Goal: Obtain resource: Download file/media

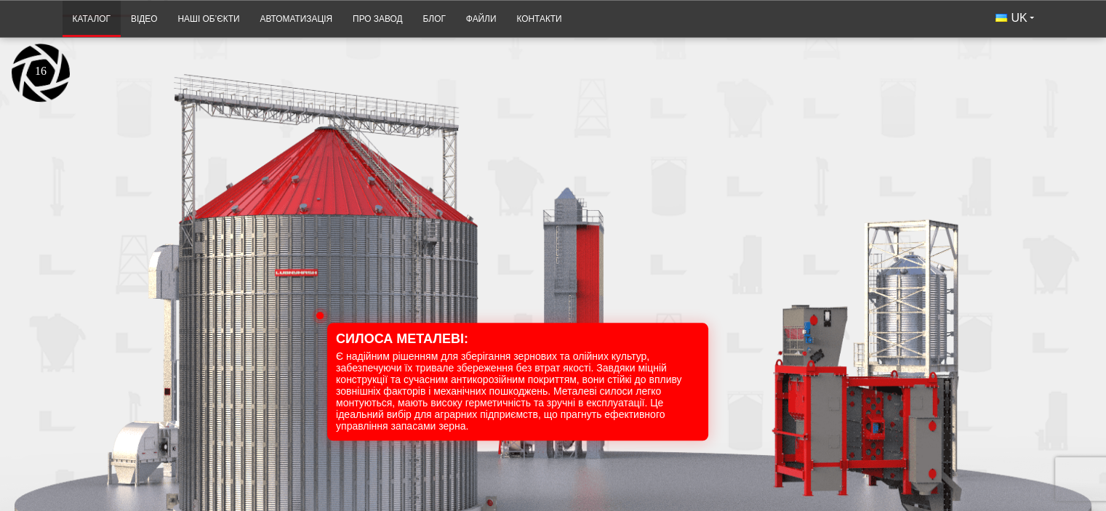
click at [93, 15] on link "Каталог" at bounding box center [92, 19] width 58 height 28
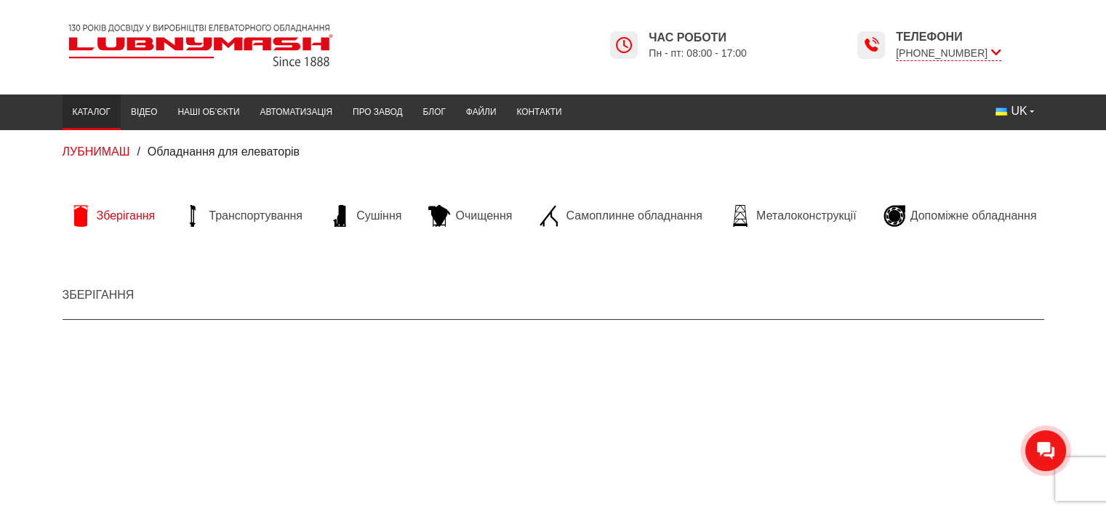
click at [106, 215] on span "Зберігання" at bounding box center [126, 216] width 59 height 16
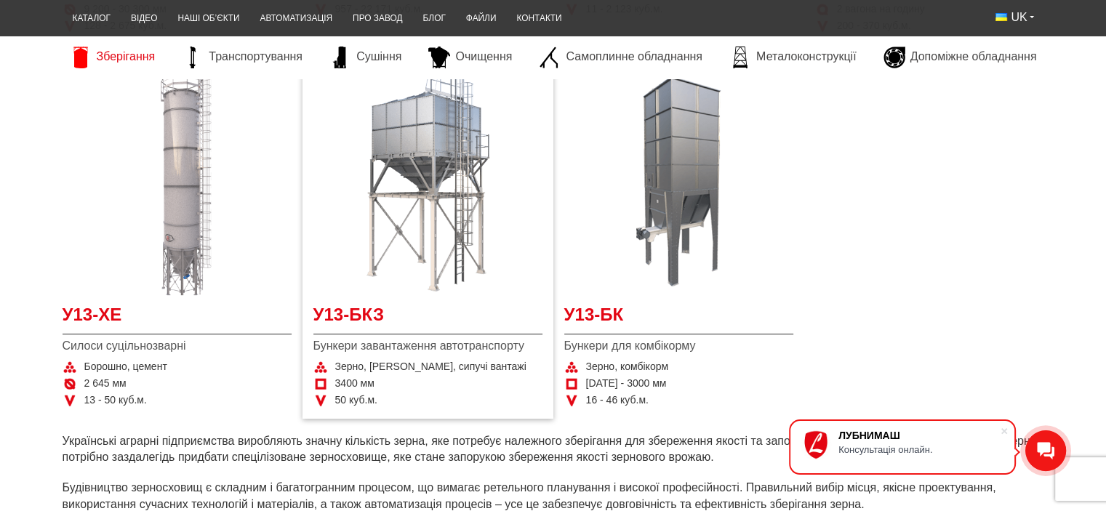
scroll to position [655, 0]
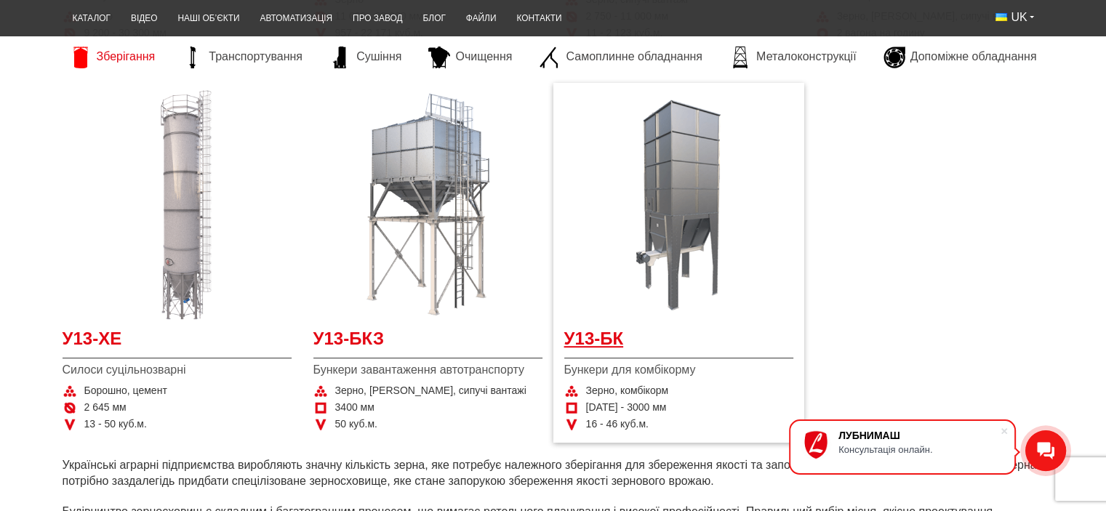
click at [599, 332] on span "У13-БК" at bounding box center [678, 343] width 229 height 33
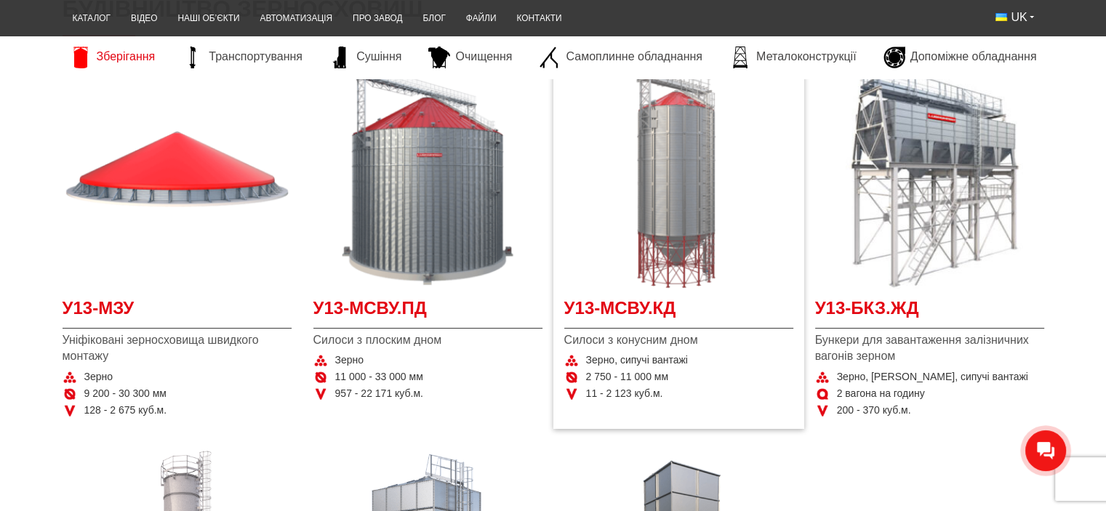
scroll to position [291, 0]
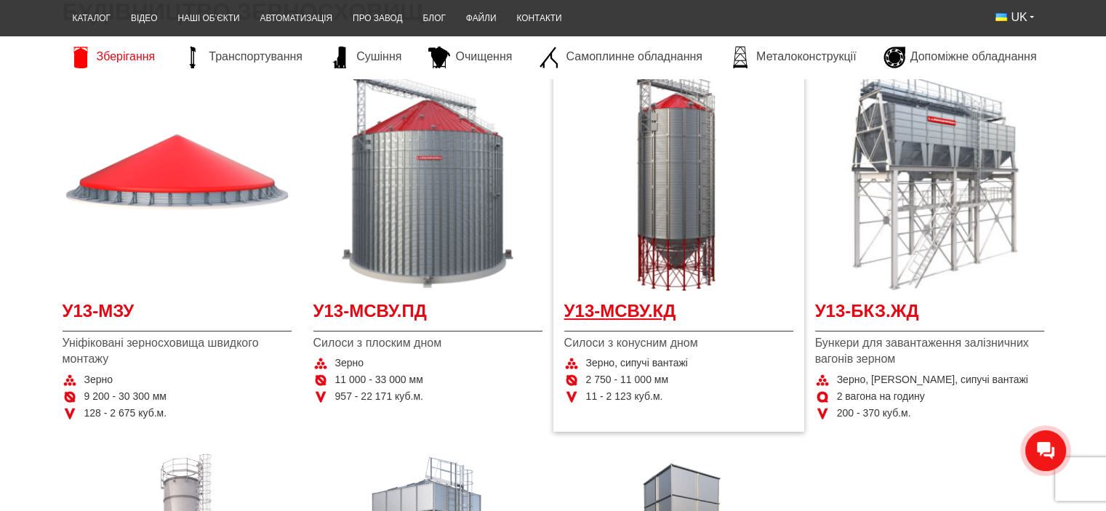
click at [624, 311] on span "У13-МСВУ.КД" at bounding box center [678, 315] width 229 height 33
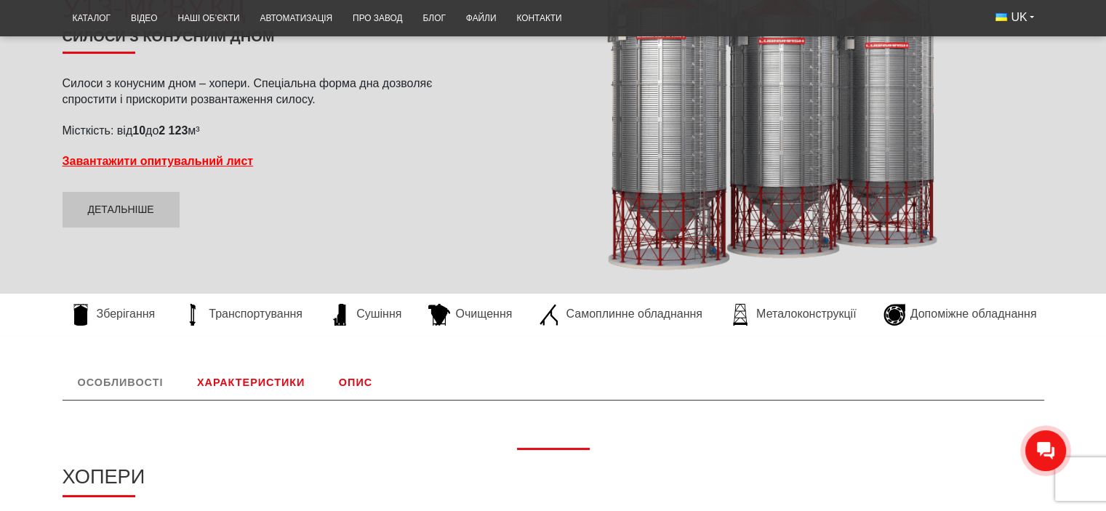
scroll to position [218, 0]
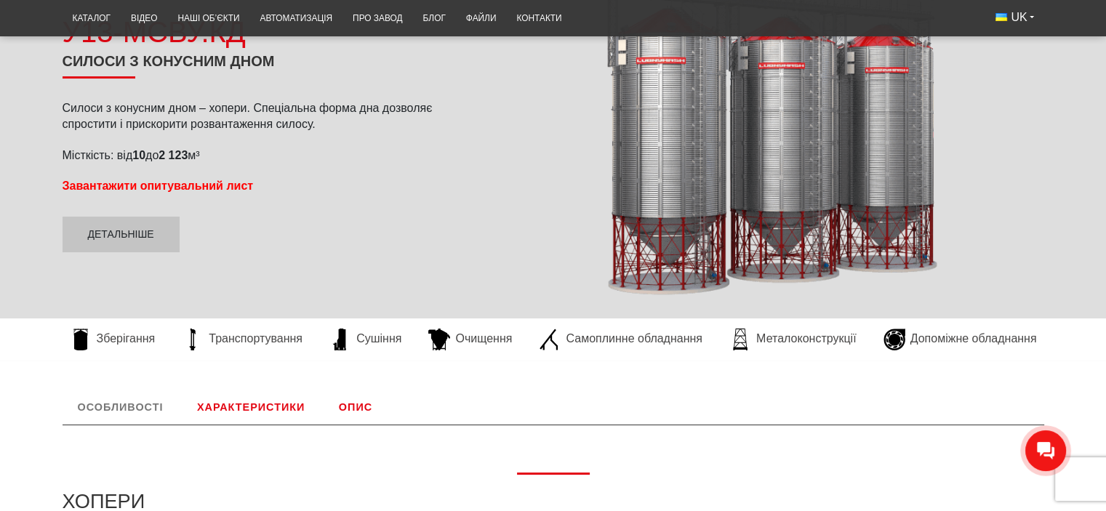
click at [167, 180] on strong "Завантажити опитувальний лист" at bounding box center [158, 186] width 191 height 12
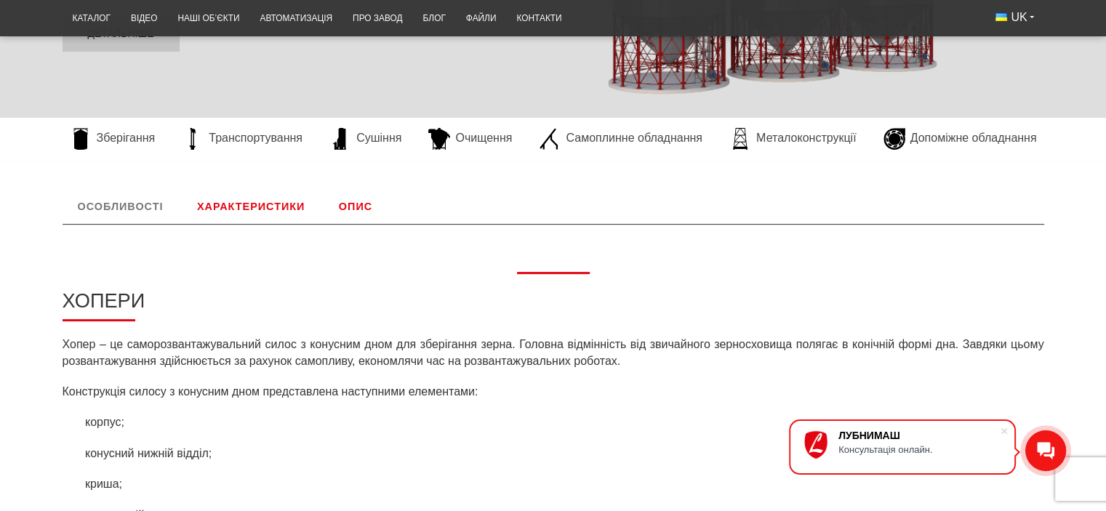
scroll to position [436, 0]
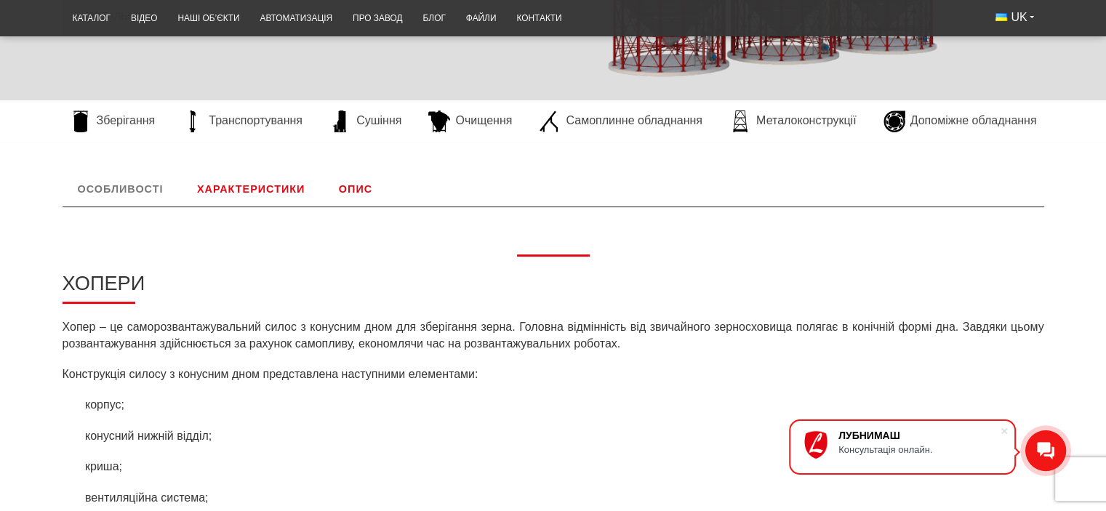
click at [262, 185] on link "Характеристики" at bounding box center [251, 189] width 138 height 35
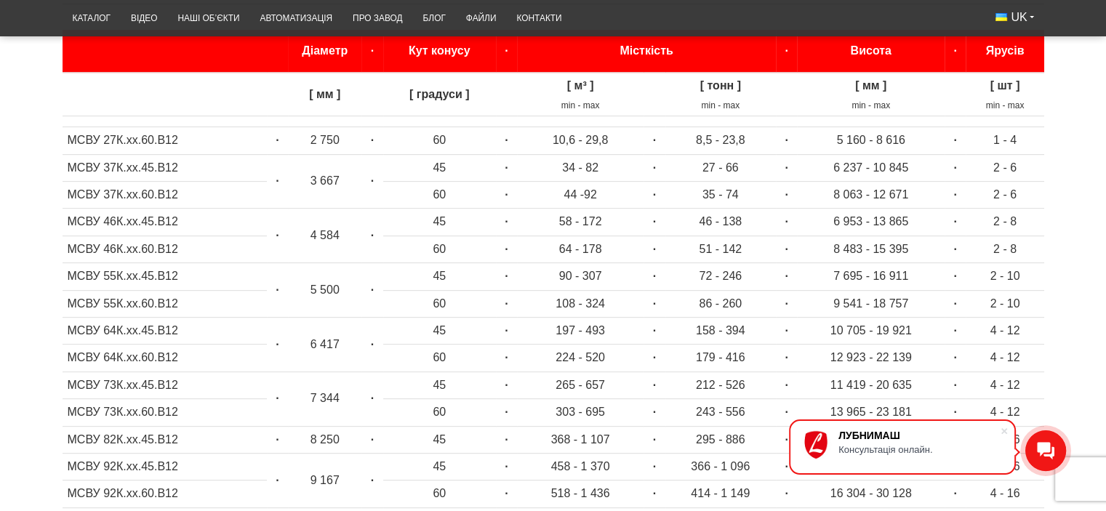
scroll to position [556, 0]
